Goal: Task Accomplishment & Management: Manage account settings

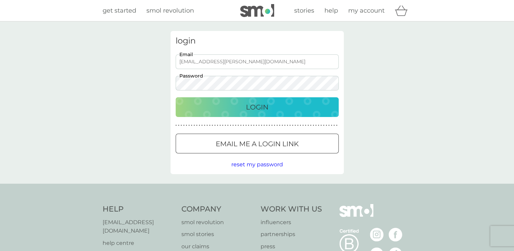
click at [246, 109] on p "Login" at bounding box center [257, 107] width 22 height 11
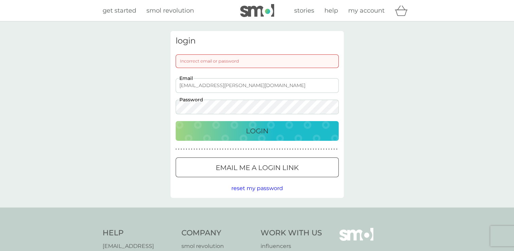
click at [272, 169] on p "Email me a login link" at bounding box center [257, 167] width 83 height 11
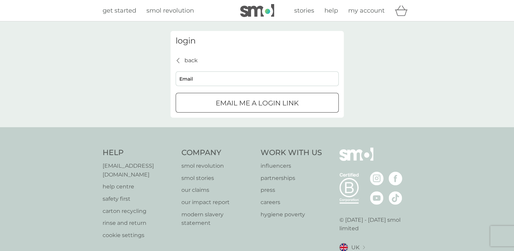
click at [253, 78] on input "Email" at bounding box center [257, 78] width 163 height 15
type input "[EMAIL_ADDRESS][PERSON_NAME][DOMAIN_NAME]"
click at [238, 106] on p "Email me a login link" at bounding box center [257, 102] width 83 height 11
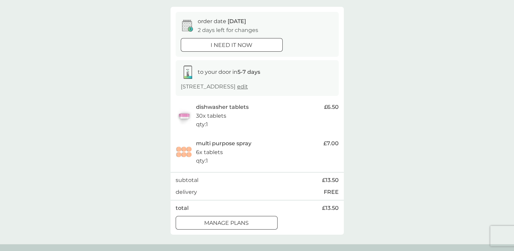
scroll to position [68, 0]
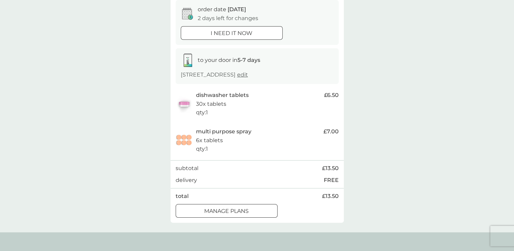
click at [247, 210] on p "manage plans" at bounding box center [226, 210] width 44 height 9
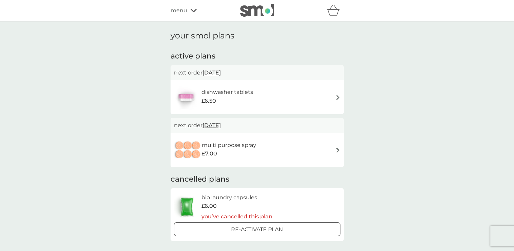
click at [221, 73] on span "12 Sep 2025" at bounding box center [211, 72] width 18 height 13
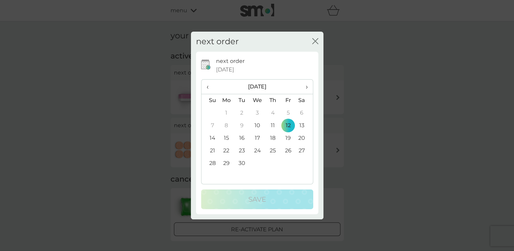
click at [306, 87] on span "›" at bounding box center [304, 86] width 7 height 14
click at [309, 85] on th "›" at bounding box center [303, 86] width 17 height 15
click at [224, 111] on td "1" at bounding box center [227, 113] width 16 height 13
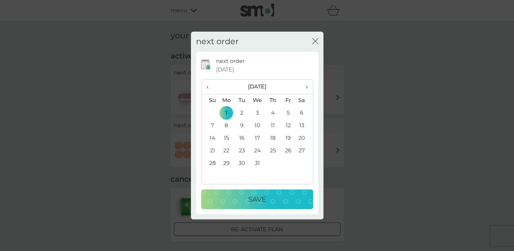
click at [256, 198] on p "Save" at bounding box center [257, 199] width 18 height 11
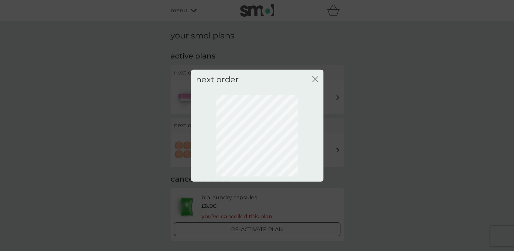
click at [314, 80] on icon "close" at bounding box center [315, 79] width 6 height 6
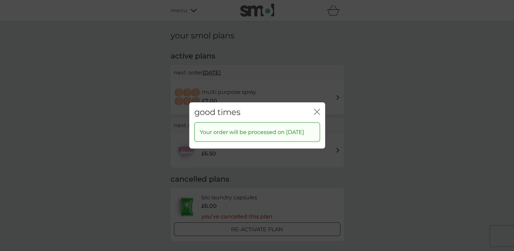
click at [319, 109] on icon "close" at bounding box center [317, 112] width 6 height 6
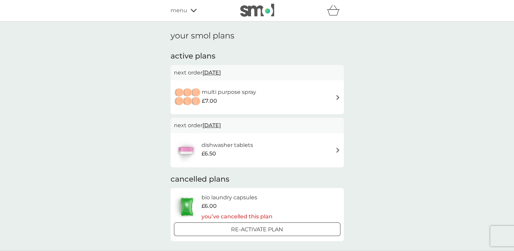
click at [221, 73] on span "12 Sep 2025" at bounding box center [211, 72] width 18 height 13
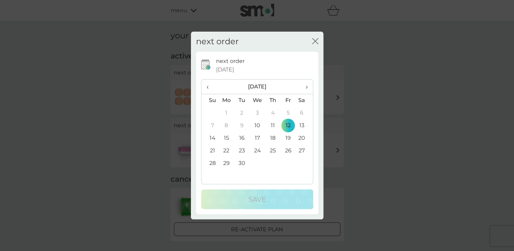
click at [306, 88] on span "›" at bounding box center [304, 86] width 7 height 14
click at [304, 88] on span "›" at bounding box center [304, 86] width 7 height 14
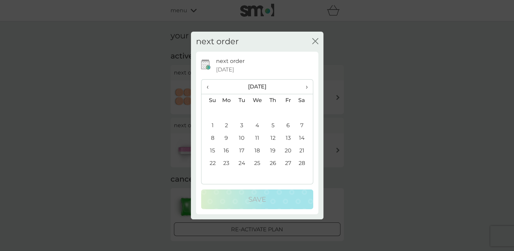
click at [207, 88] on span "‹" at bounding box center [209, 86] width 7 height 14
click at [208, 87] on span "‹" at bounding box center [209, 86] width 7 height 14
click at [227, 113] on td "1" at bounding box center [227, 113] width 16 height 13
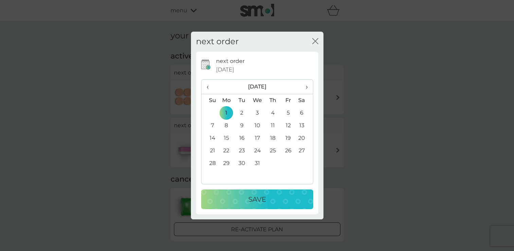
click at [265, 201] on p "Save" at bounding box center [257, 199] width 18 height 11
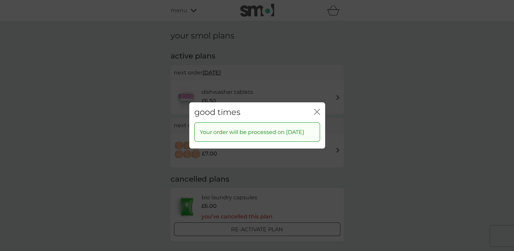
click at [316, 109] on icon "close" at bounding box center [317, 112] width 6 height 6
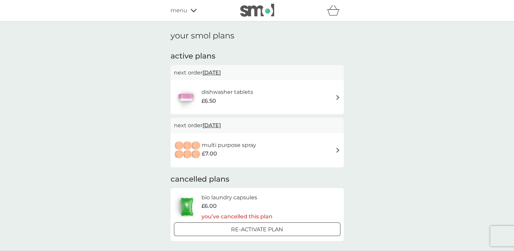
click at [274, 96] on div "dishwasher tablets £6.50" at bounding box center [257, 97] width 166 height 24
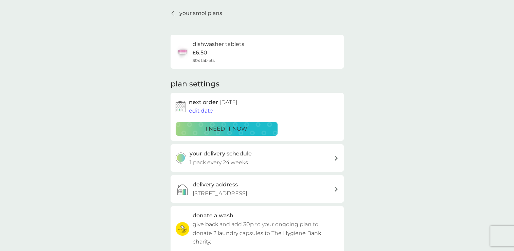
scroll to position [34, 0]
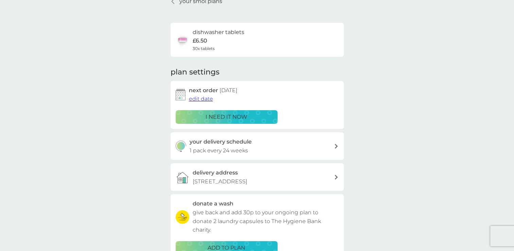
click at [223, 35] on h6 "dishwasher tablets" at bounding box center [219, 32] width 52 height 9
click at [182, 39] on img at bounding box center [183, 40] width 14 height 14
click at [324, 147] on div "your delivery schedule 1 pack every 24 weeks" at bounding box center [261, 145] width 144 height 17
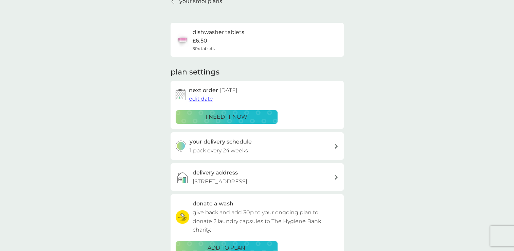
select select "119"
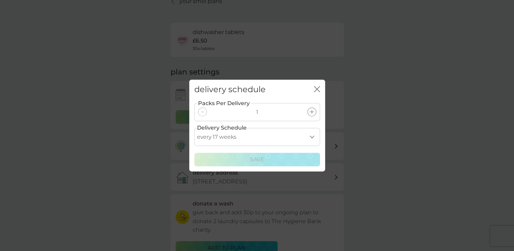
click at [320, 88] on div "delivery schedule close" at bounding box center [257, 89] width 136 height 20
click at [321, 89] on div "delivery schedule close" at bounding box center [257, 89] width 136 height 20
click at [318, 88] on icon "close" at bounding box center [318, 88] width 3 height 5
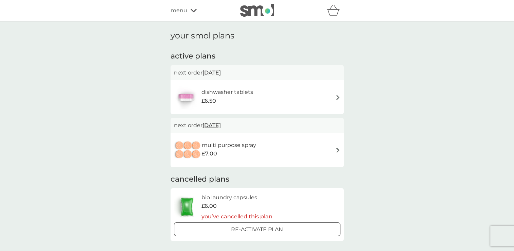
click at [192, 10] on icon at bounding box center [193, 10] width 6 height 4
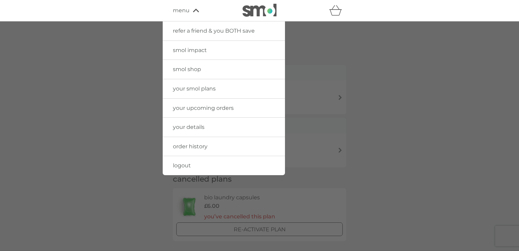
click at [204, 89] on span "your smol plans" at bounding box center [194, 88] width 43 height 6
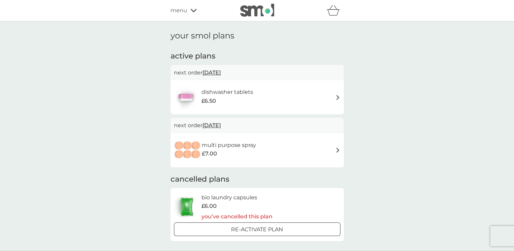
click at [337, 98] on img at bounding box center [337, 97] width 5 height 5
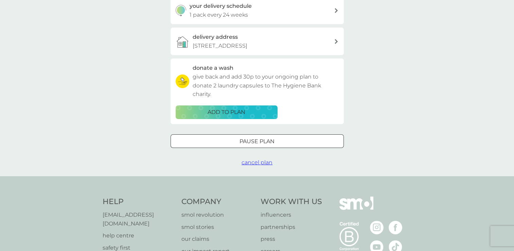
scroll to position [170, 0]
click at [269, 141] on p "Pause plan" at bounding box center [256, 141] width 35 height 9
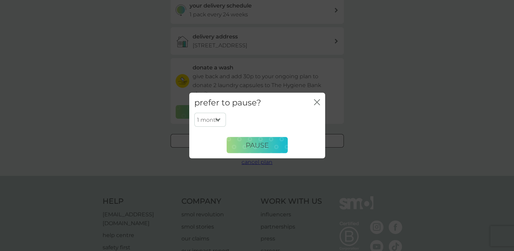
click at [312, 104] on div "prefer to pause? close" at bounding box center [257, 103] width 136 height 20
click at [320, 101] on div "prefer to pause? close" at bounding box center [257, 103] width 136 height 20
click at [315, 102] on icon "close" at bounding box center [317, 102] width 6 height 6
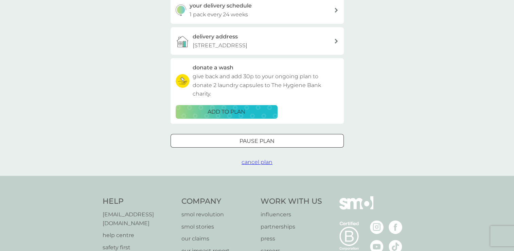
click at [269, 163] on span "cancel plan" at bounding box center [256, 162] width 31 height 6
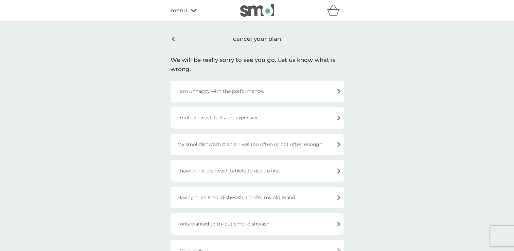
scroll to position [34, 0]
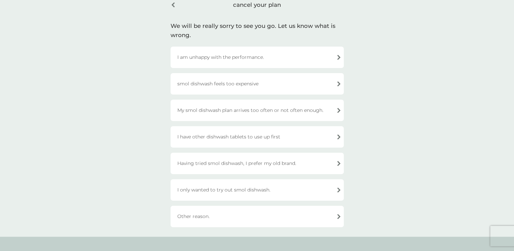
click at [303, 141] on div "I have other dishwash tablets to use up first" at bounding box center [256, 136] width 173 height 21
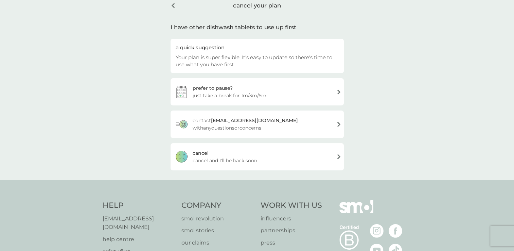
click at [311, 161] on div "cancel cancel and I'll be back soon" at bounding box center [256, 156] width 173 height 27
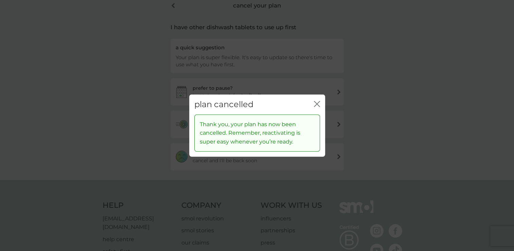
click at [317, 104] on icon "close" at bounding box center [318, 103] width 3 height 5
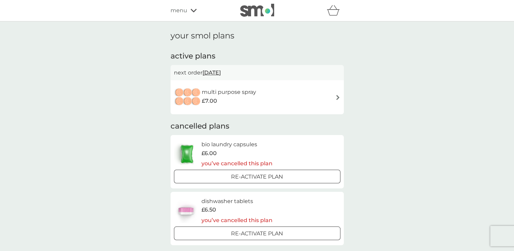
click at [337, 98] on img at bounding box center [337, 97] width 5 height 5
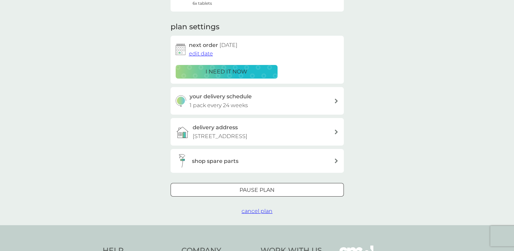
scroll to position [102, 0]
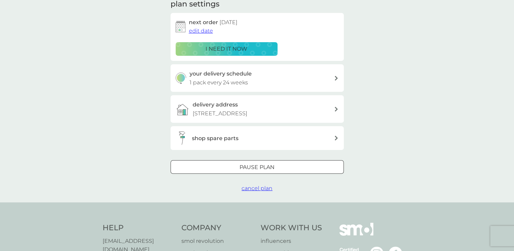
click at [268, 188] on span "cancel plan" at bounding box center [256, 188] width 31 height 6
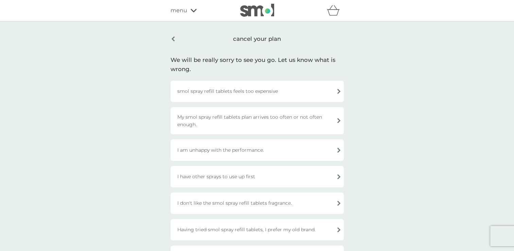
click at [264, 176] on div "I have other sprays to use up first" at bounding box center [256, 176] width 173 height 21
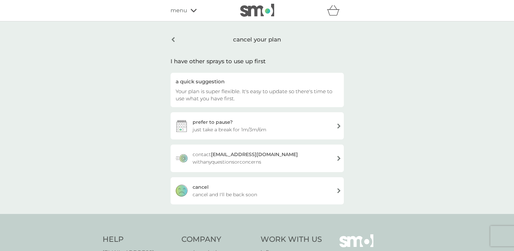
click at [290, 191] on div "cancel cancel and I'll be back soon" at bounding box center [256, 190] width 173 height 27
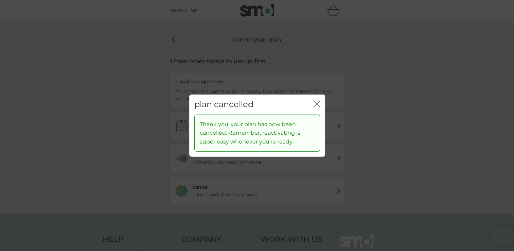
click at [317, 105] on icon "close" at bounding box center [317, 104] width 6 height 6
